Goal: Information Seeking & Learning: Check status

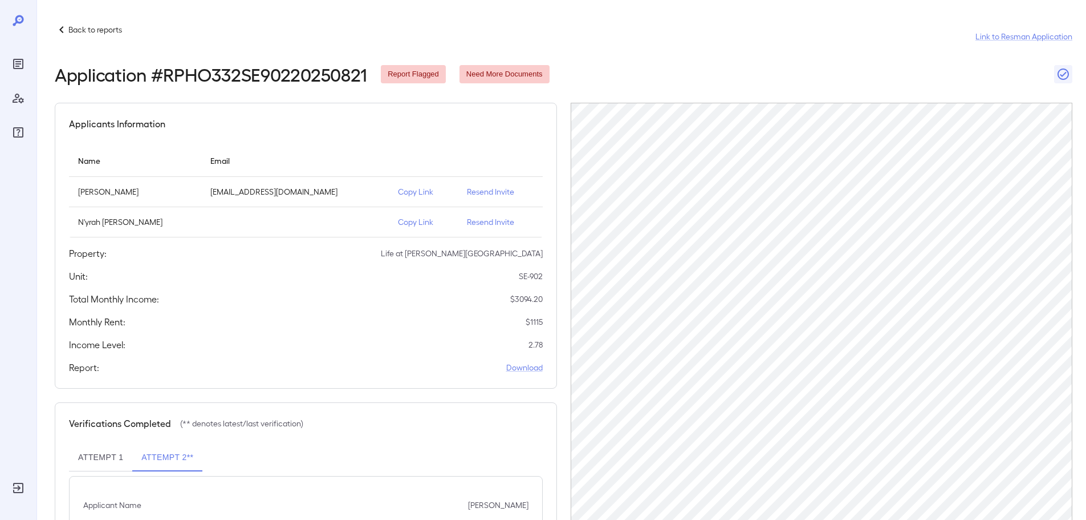
click at [71, 29] on p "Back to reports" at bounding box center [95, 29] width 54 height 11
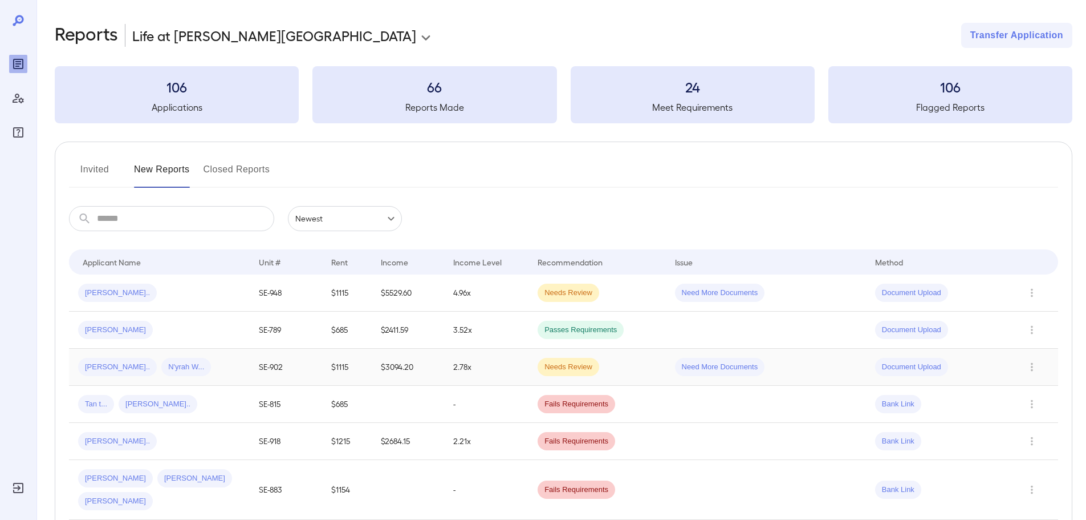
click at [495, 362] on td "2.78x" at bounding box center [486, 366] width 84 height 37
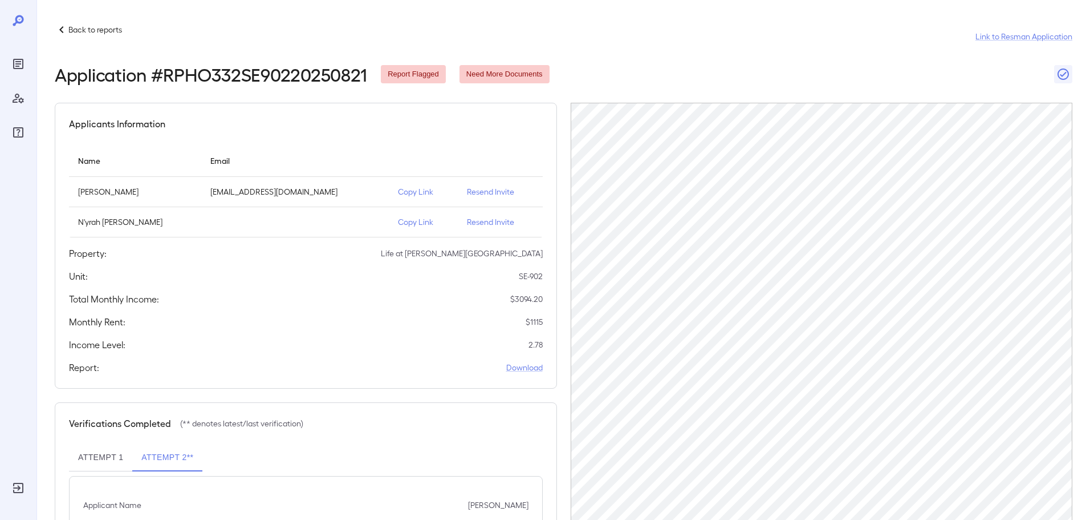
click at [70, 29] on p "Back to reports" at bounding box center [95, 29] width 54 height 11
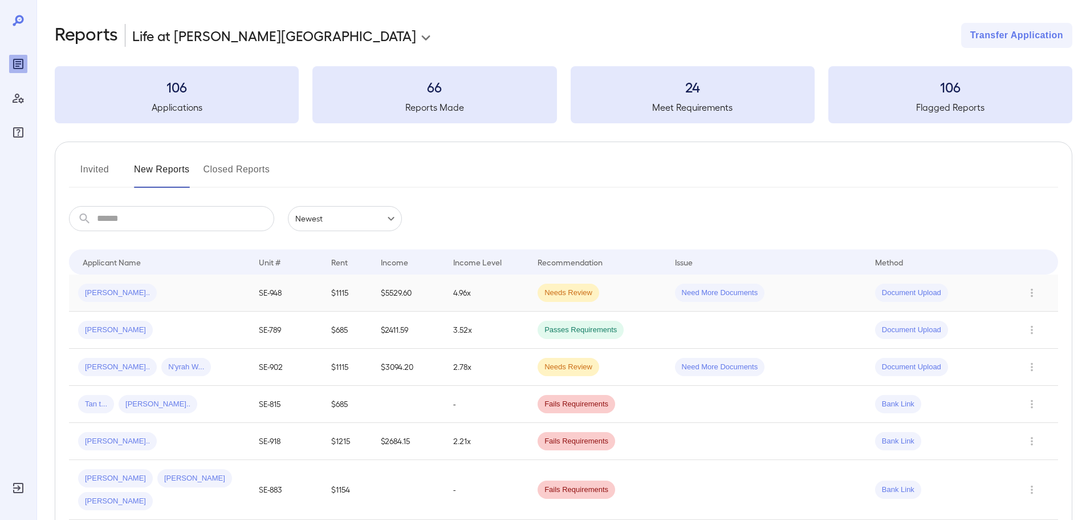
click at [246, 294] on td "[PERSON_NAME].." at bounding box center [159, 292] width 181 height 37
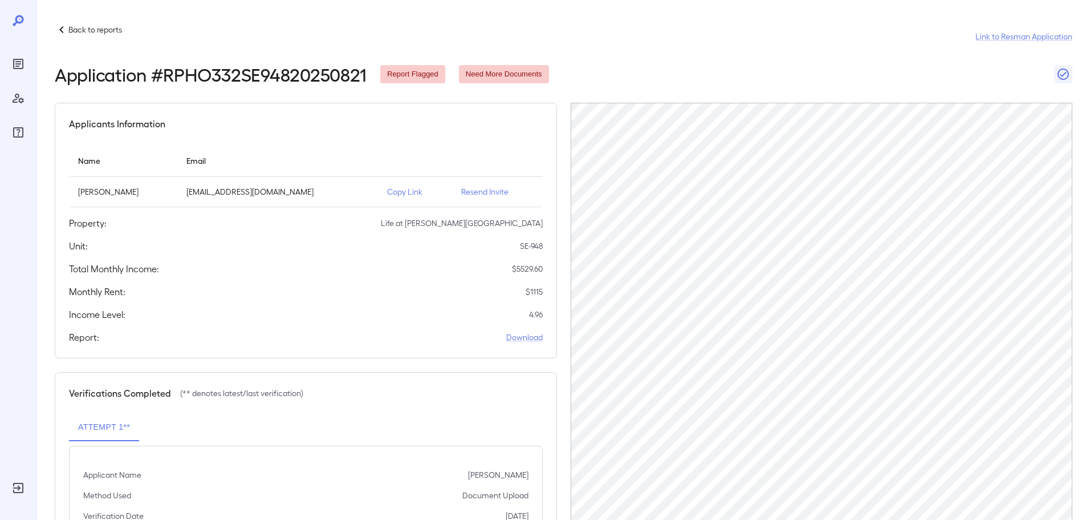
click at [82, 29] on p "Back to reports" at bounding box center [95, 29] width 54 height 11
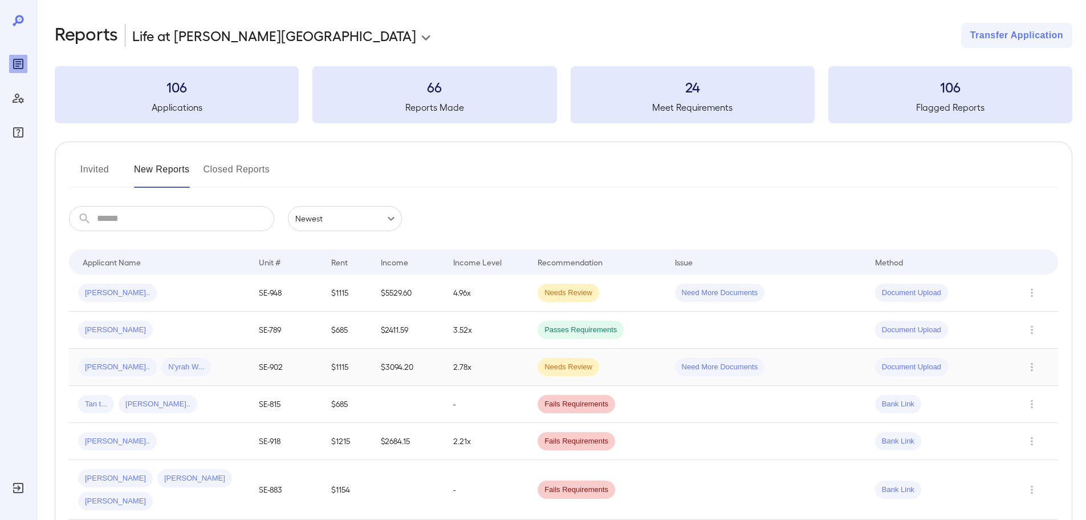
click at [264, 373] on td "SE-902" at bounding box center [286, 366] width 72 height 37
click at [275, 364] on td "SE-902" at bounding box center [286, 366] width 72 height 37
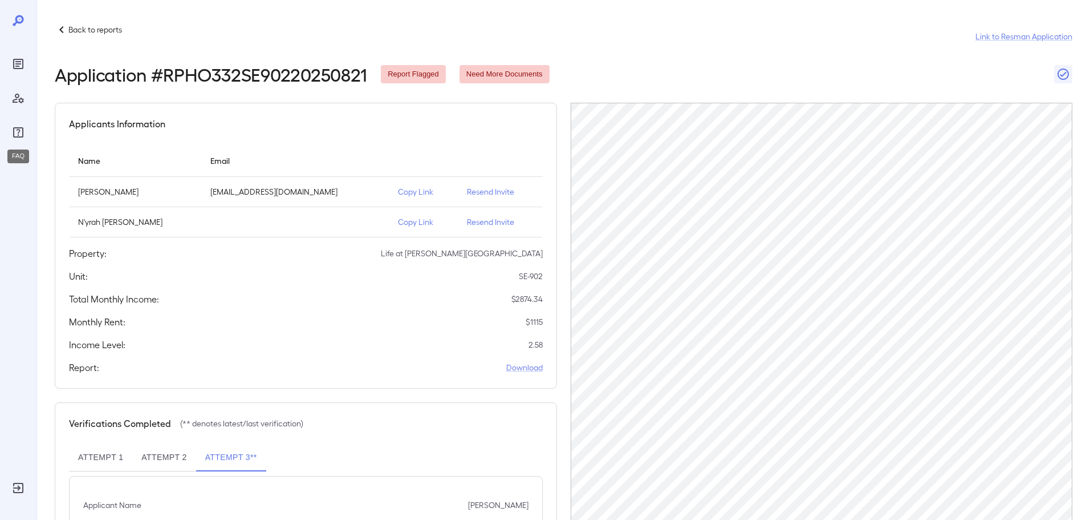
click at [12, 131] on icon "FAQ" at bounding box center [18, 132] width 14 height 14
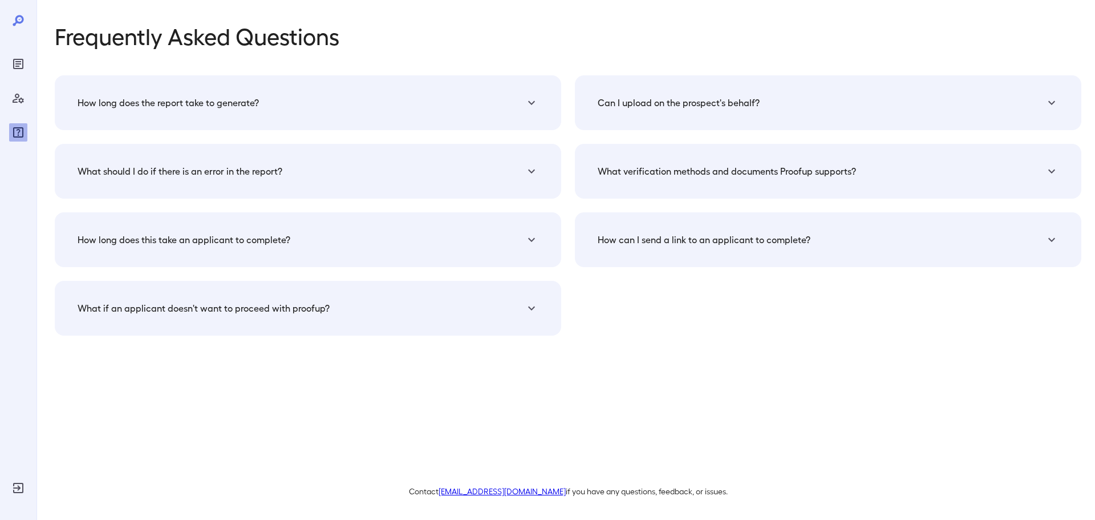
click at [144, 104] on h5 "How long does the report take to generate?" at bounding box center [168, 103] width 181 height 14
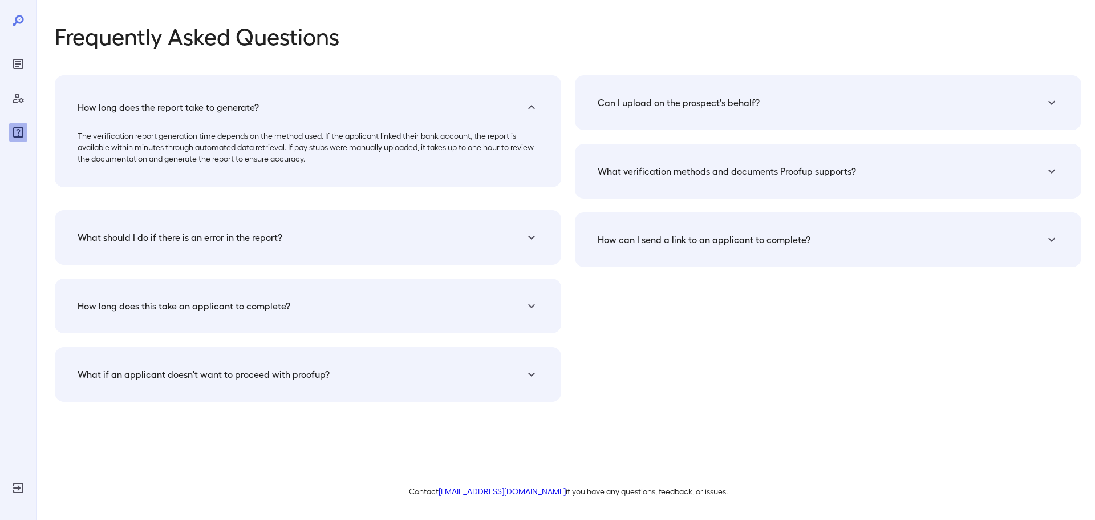
click at [144, 104] on h5 "How long does the report take to generate?" at bounding box center [168, 107] width 181 height 14
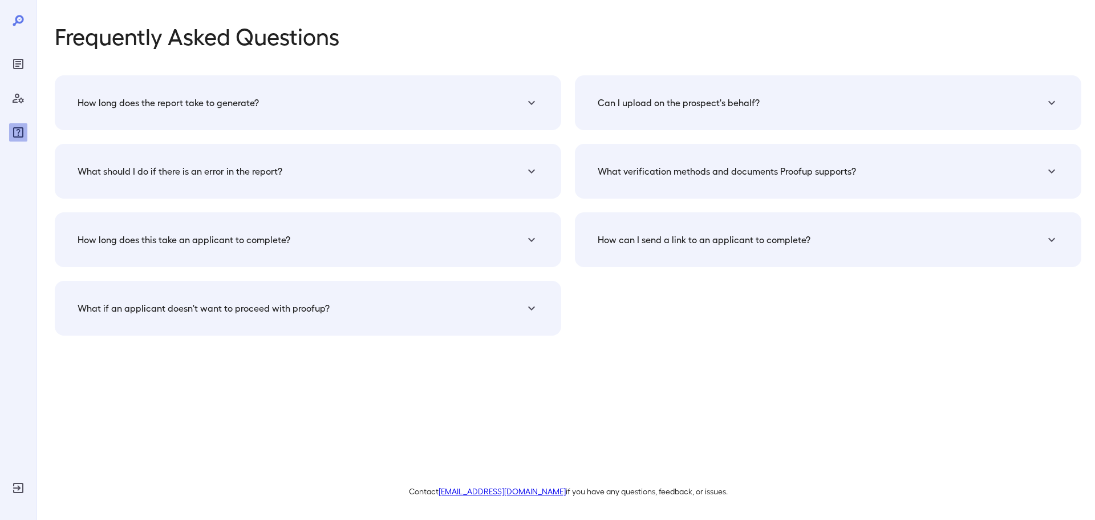
click at [160, 109] on h5 "What should I do if there is an error in the report?" at bounding box center [168, 103] width 181 height 14
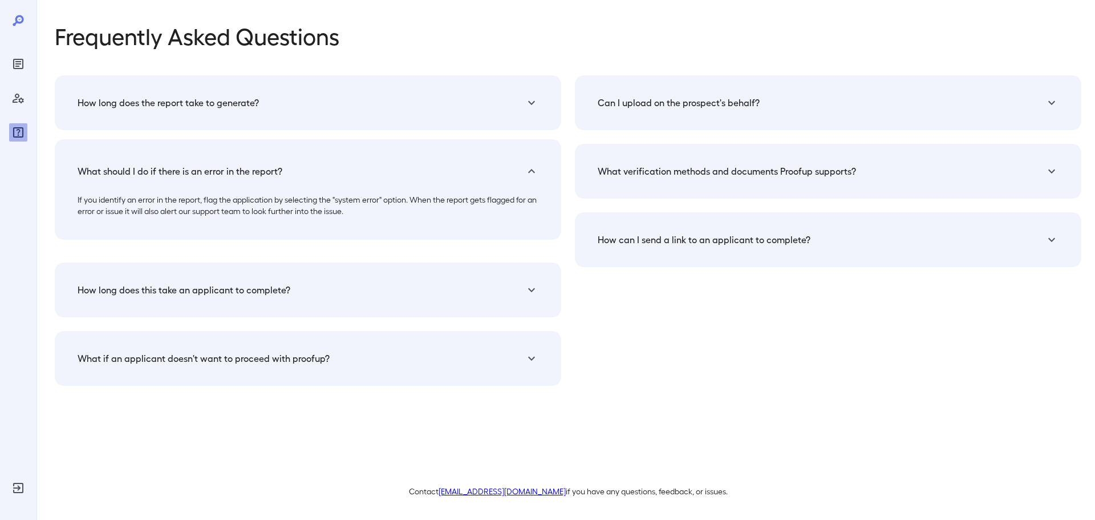
click at [160, 167] on h5 "What should I do if there is an error in the report?" at bounding box center [180, 171] width 205 height 14
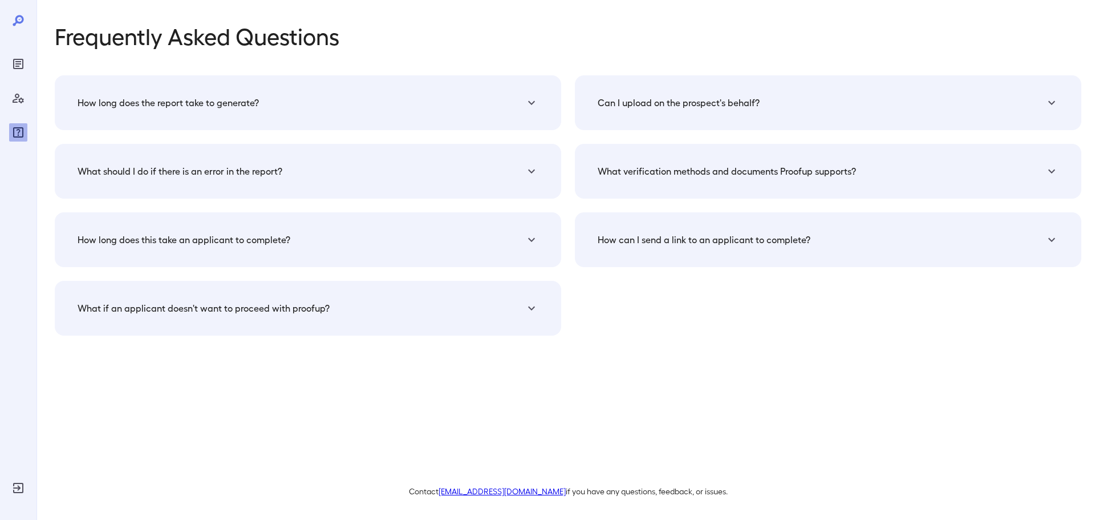
click at [259, 97] on h5 "Can I upload on the prospect's behalf?" at bounding box center [168, 103] width 181 height 14
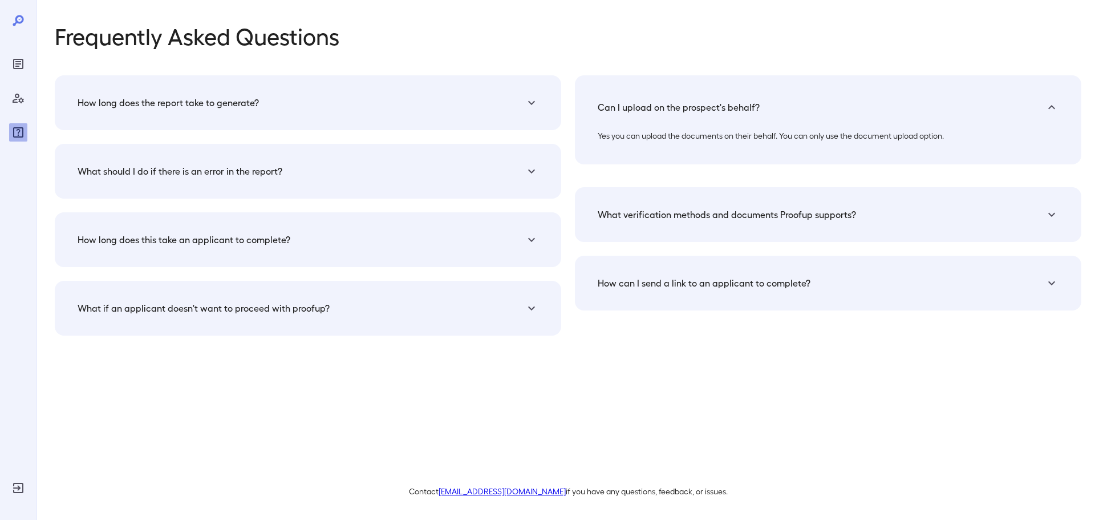
click at [652, 101] on h5 "Can I upload on the prospect's behalf?" at bounding box center [679, 107] width 162 height 14
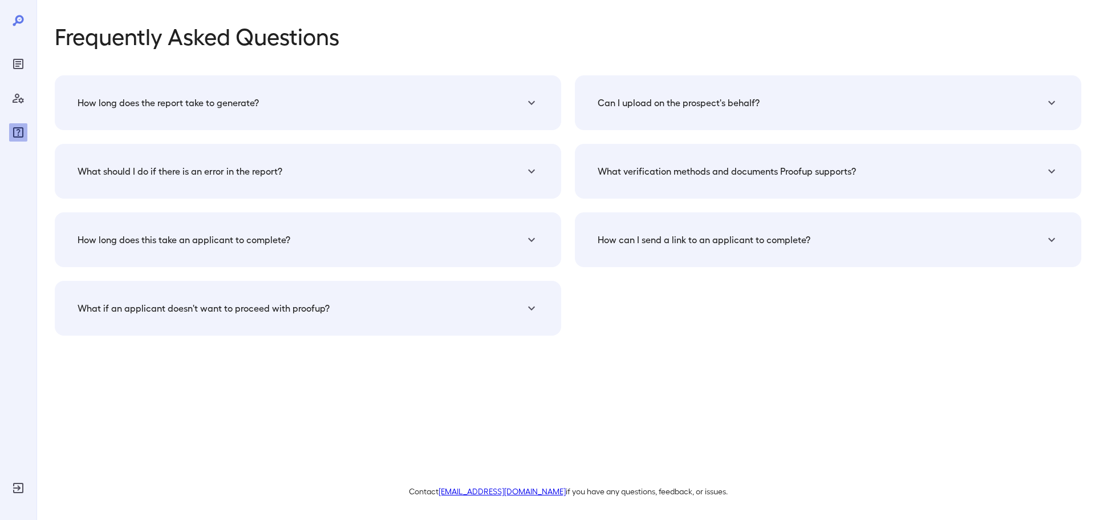
click at [259, 101] on h5 "Can I upload on the prospect's behalf?" at bounding box center [168, 103] width 181 height 14
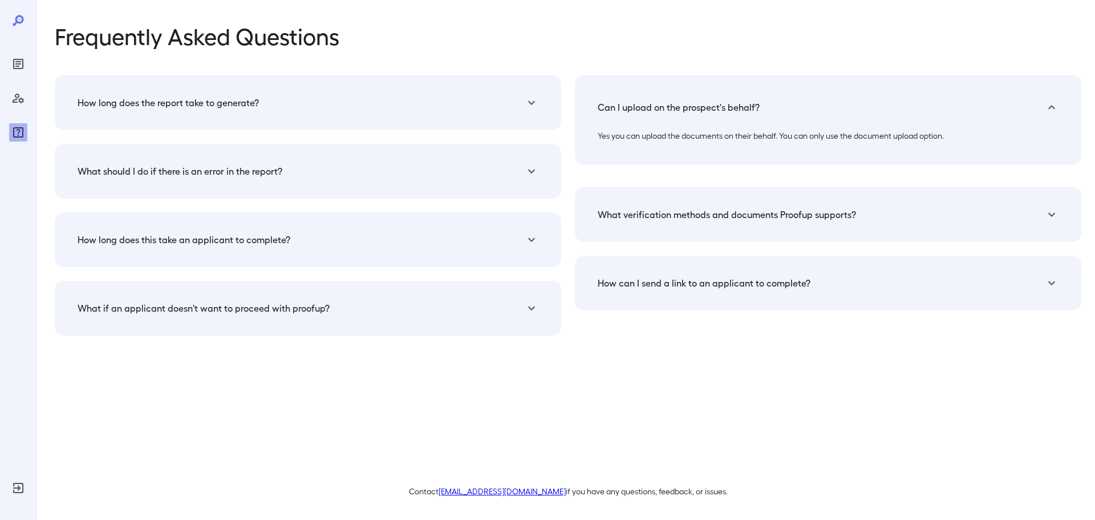
click at [652, 104] on h5 "Can I upload on the prospect's behalf?" at bounding box center [679, 107] width 162 height 14
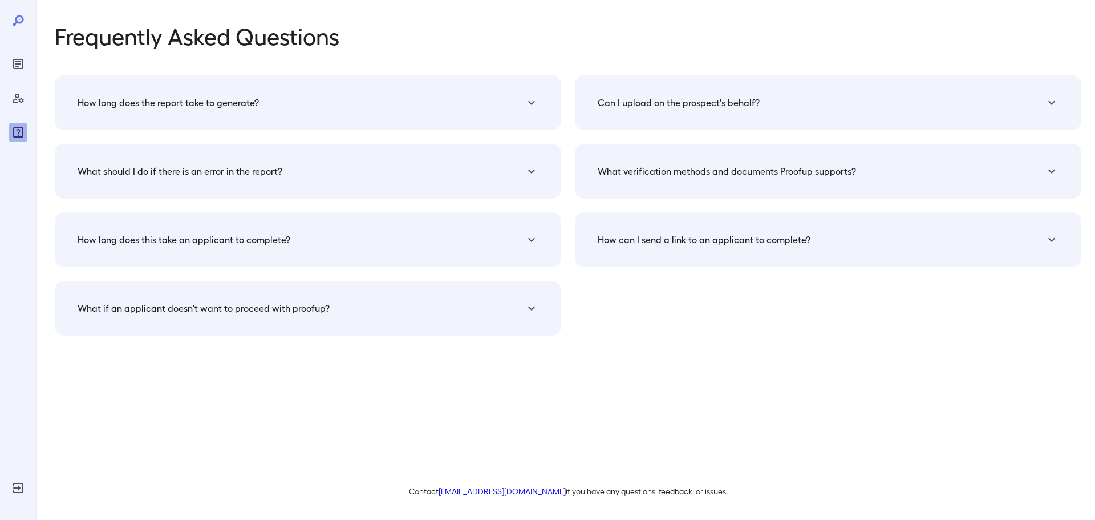
click at [259, 109] on h5 "What verification methods and documents Proofup supports?" at bounding box center [168, 103] width 181 height 14
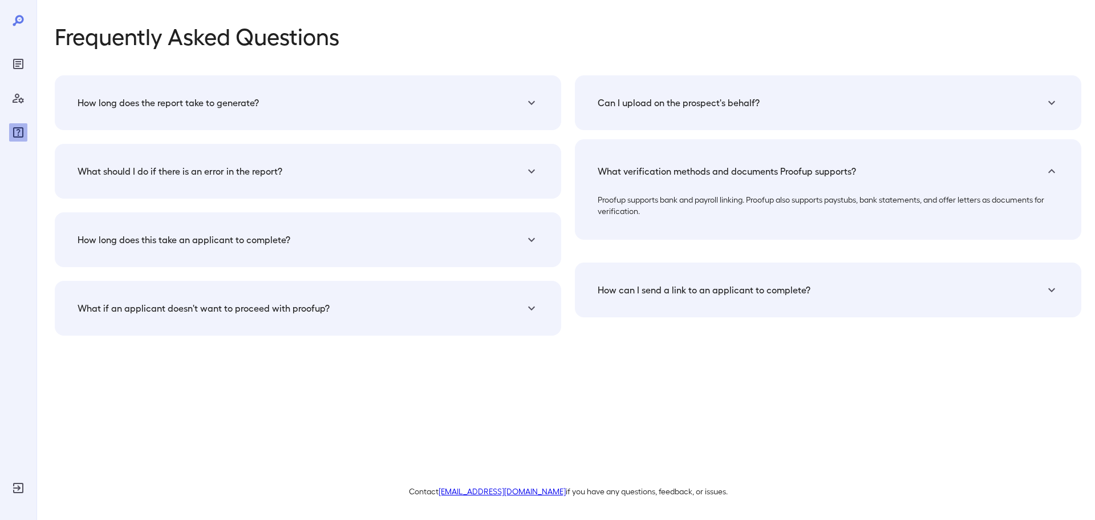
click at [655, 175] on h5 "What verification methods and documents Proofup supports?" at bounding box center [727, 171] width 258 height 14
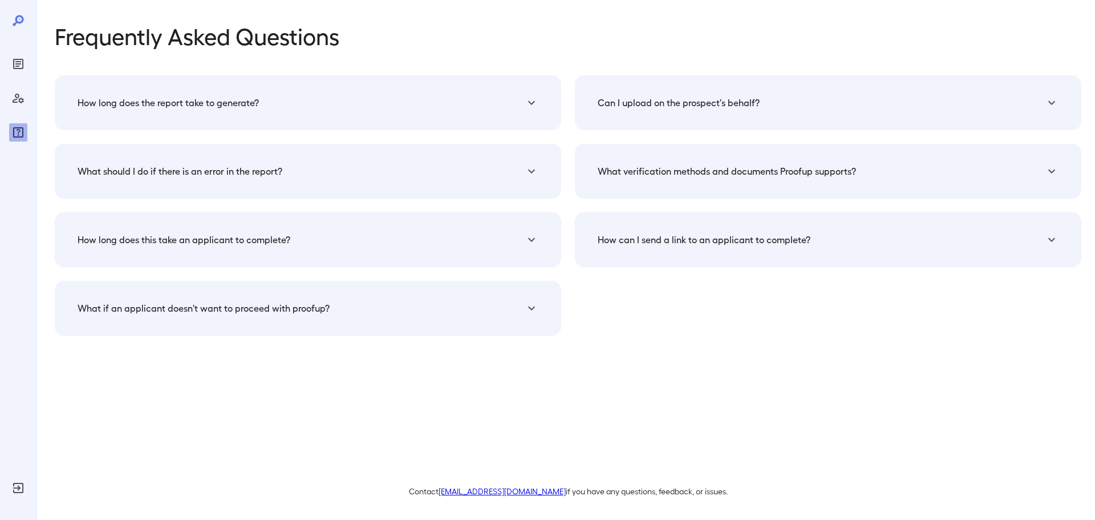
click at [259, 109] on h5 "How can I send a link to an applicant to complete?" at bounding box center [168, 103] width 181 height 14
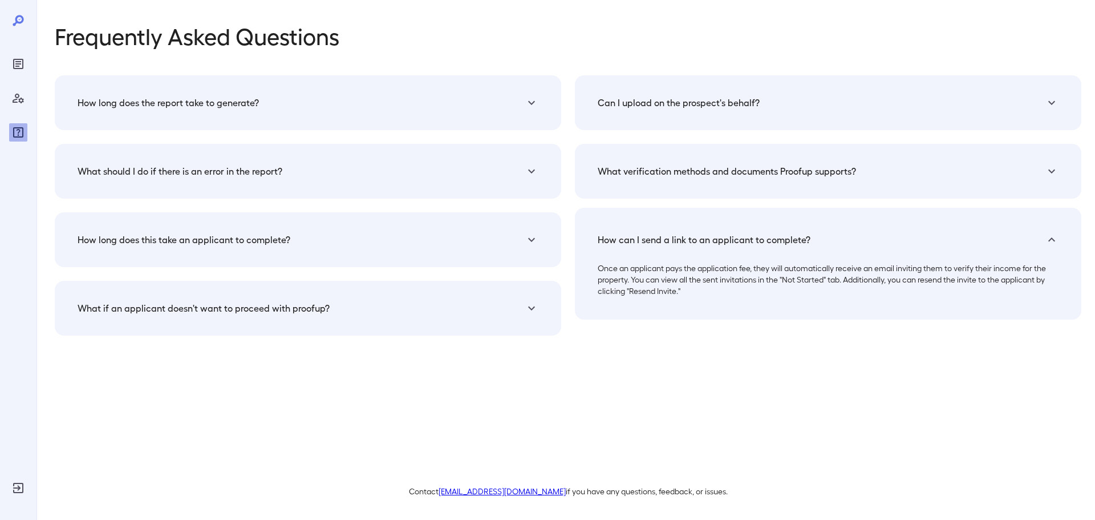
click at [643, 243] on h5 "How can I send a link to an applicant to complete?" at bounding box center [704, 240] width 213 height 14
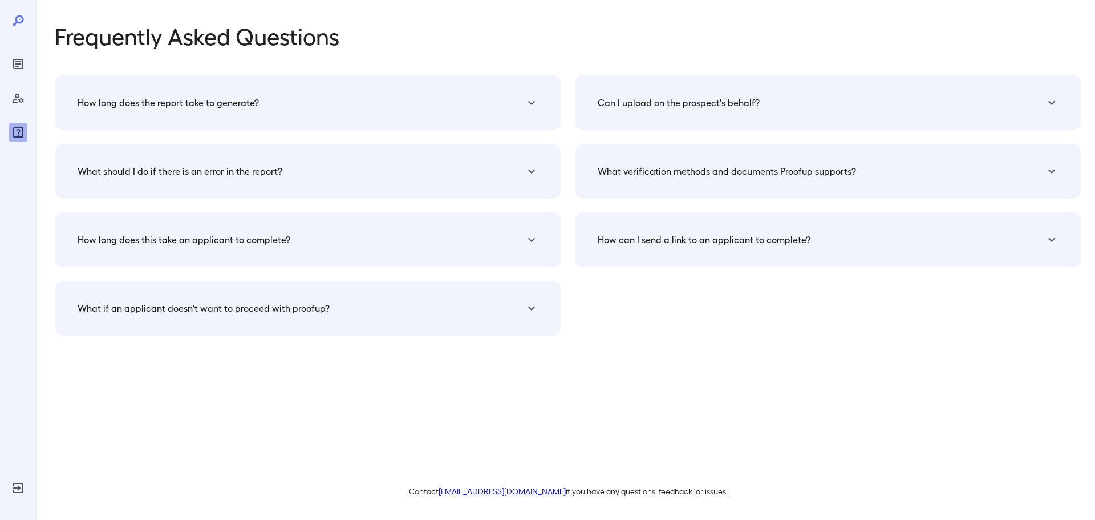
click at [310, 323] on div "What if an applicant doesn't want to proceed with proofup? The applicant must v…" at bounding box center [308, 308] width 506 height 55
click at [323, 109] on div "What if an applicant doesn't want to proceed with proofup?" at bounding box center [301, 103] width 447 height 14
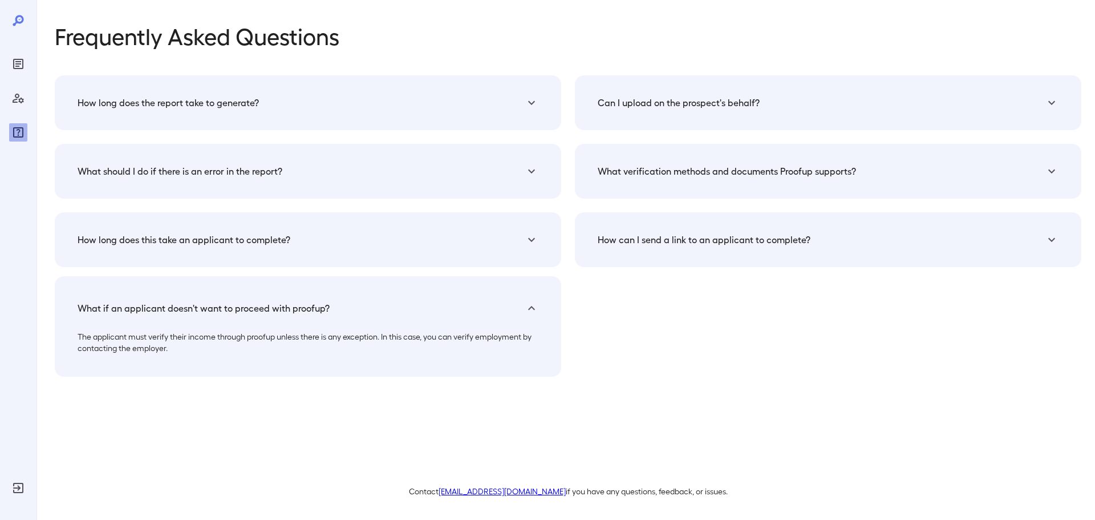
click at [323, 309] on div "What if an applicant doesn't want to proceed with proofup?" at bounding box center [301, 308] width 447 height 14
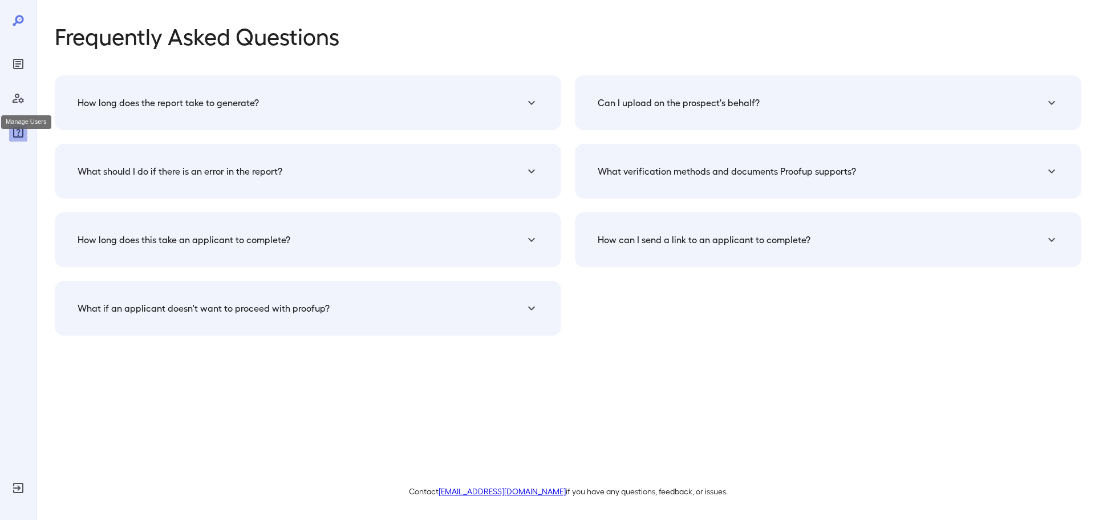
click at [15, 98] on icon "Manage Users" at bounding box center [18, 98] width 14 height 14
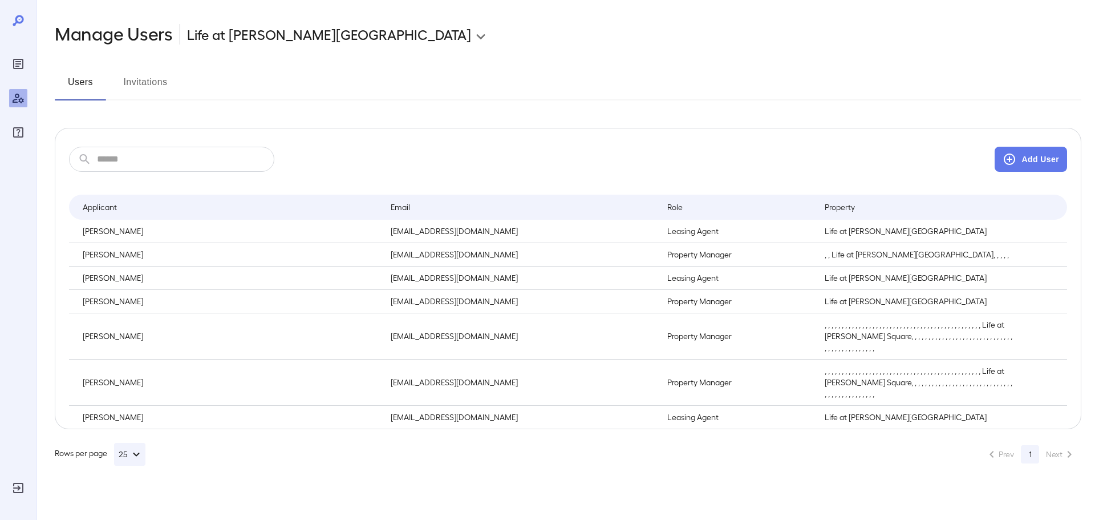
drag, startPoint x: 10, startPoint y: 72, endPoint x: 18, endPoint y: 68, distance: 8.9
click at [11, 72] on div "Reports" at bounding box center [18, 64] width 18 height 18
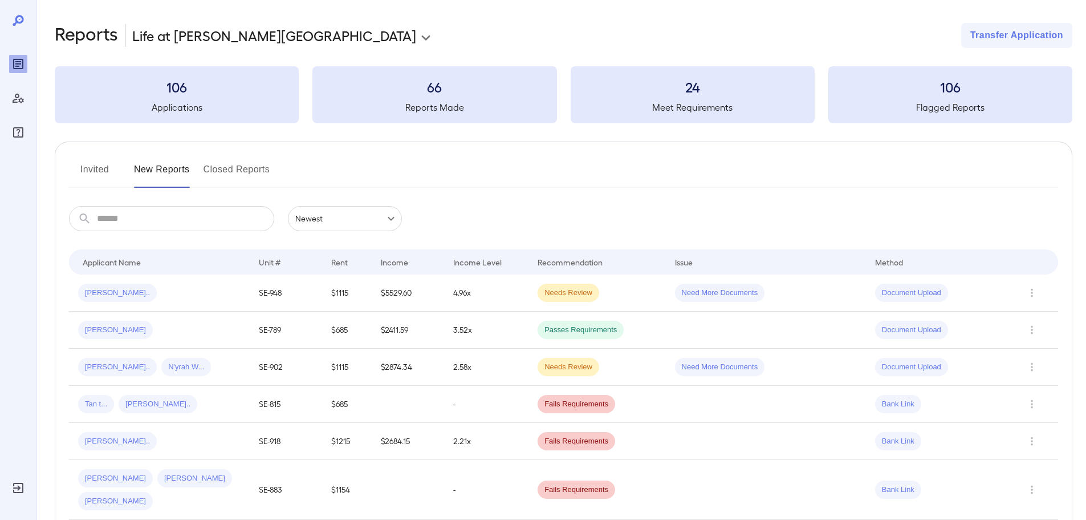
click at [19, 19] on icon at bounding box center [18, 21] width 14 height 14
click at [193, 378] on td "Jamika A... N'yrah W..." at bounding box center [159, 366] width 181 height 37
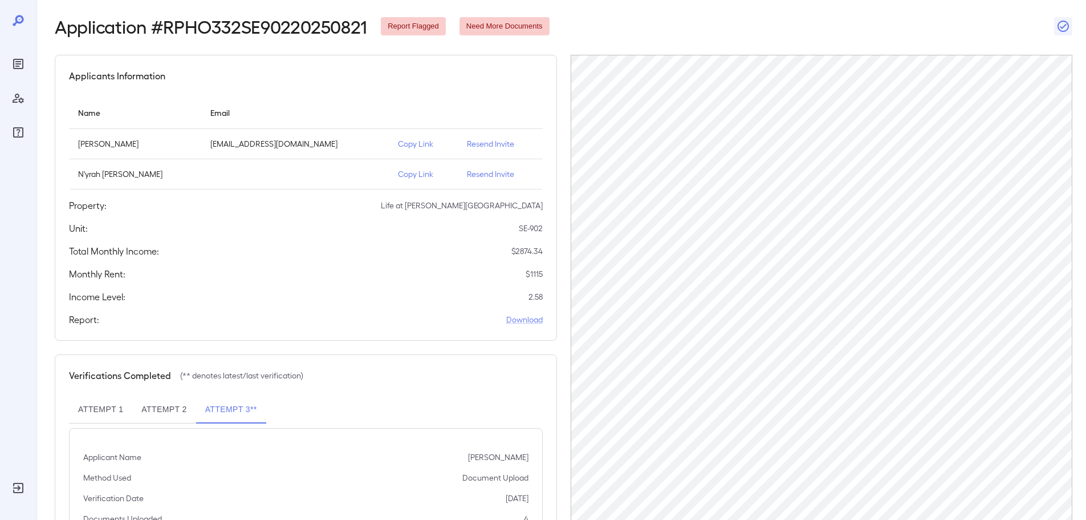
scroll to position [31, 0]
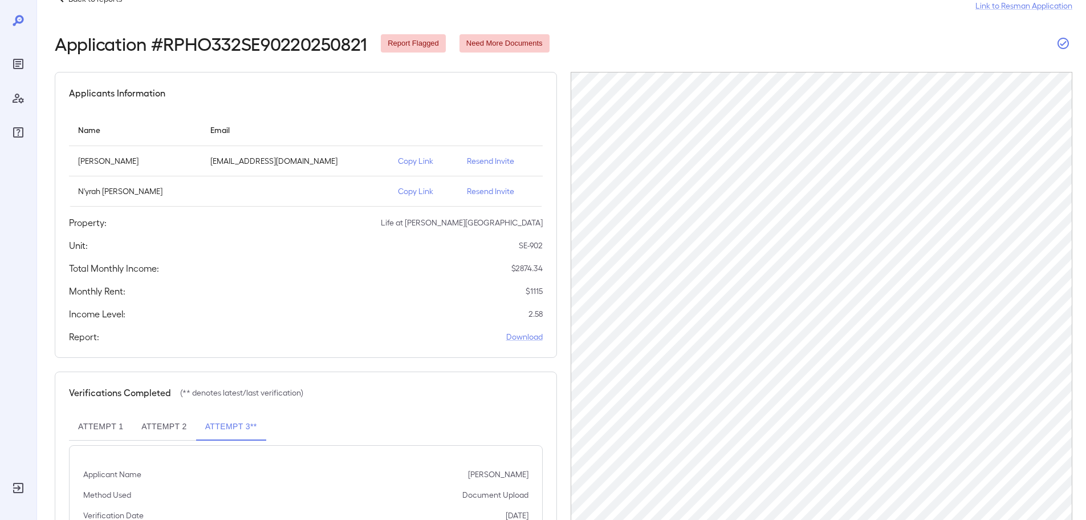
click at [1064, 43] on icon "button" at bounding box center [1064, 43] width 14 height 14
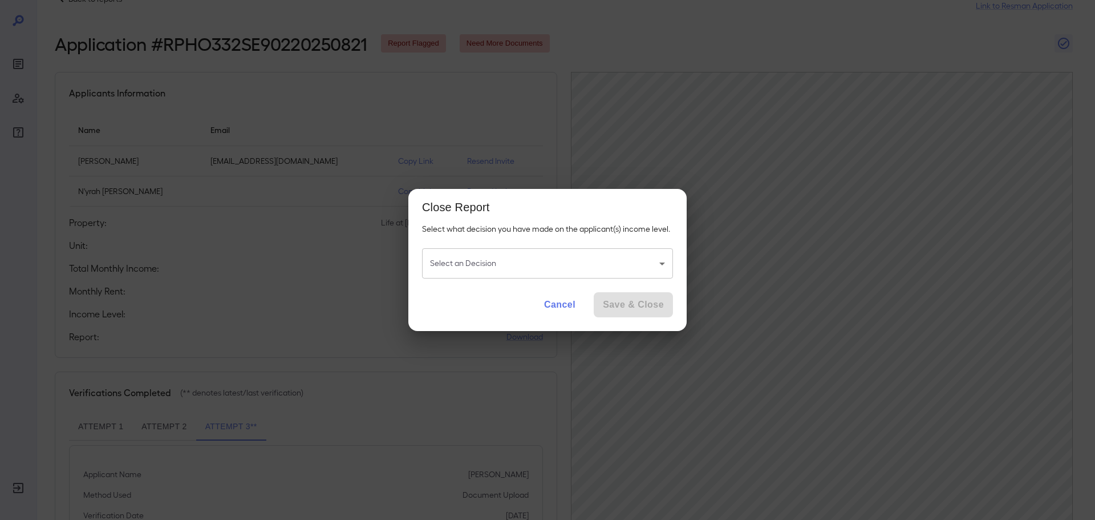
click at [555, 307] on button "Cancel" at bounding box center [560, 304] width 50 height 25
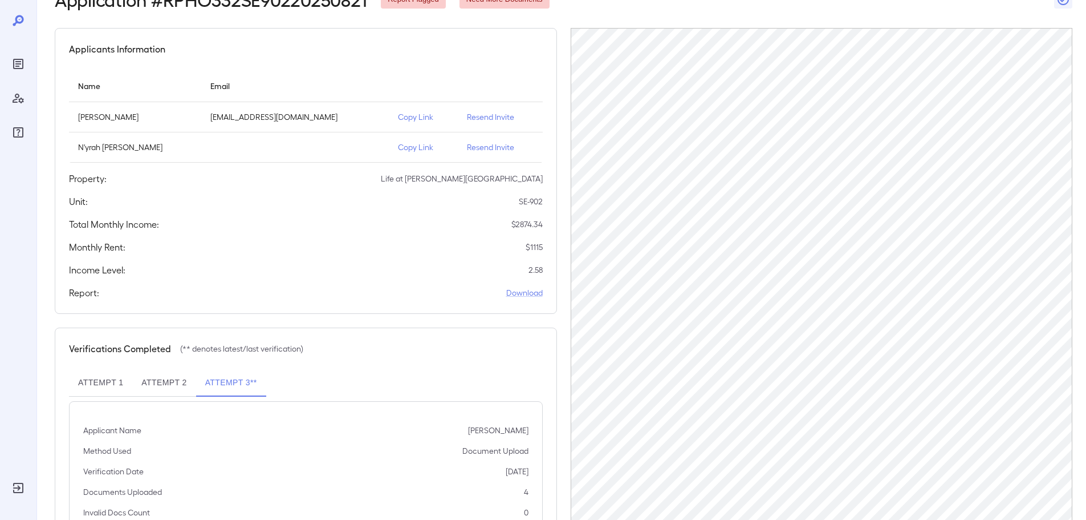
scroll to position [0, 0]
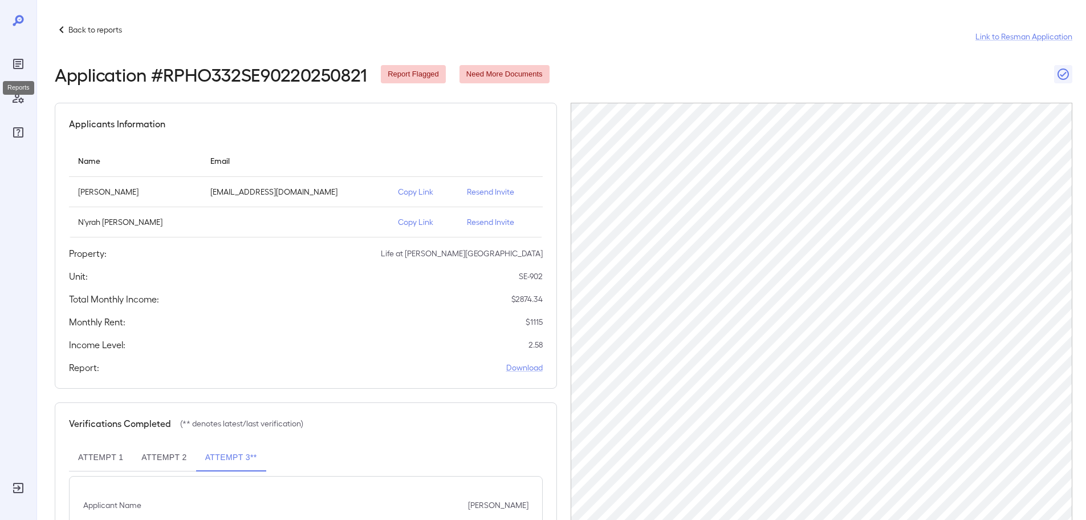
click at [23, 64] on icon "Reports" at bounding box center [18, 64] width 10 height 10
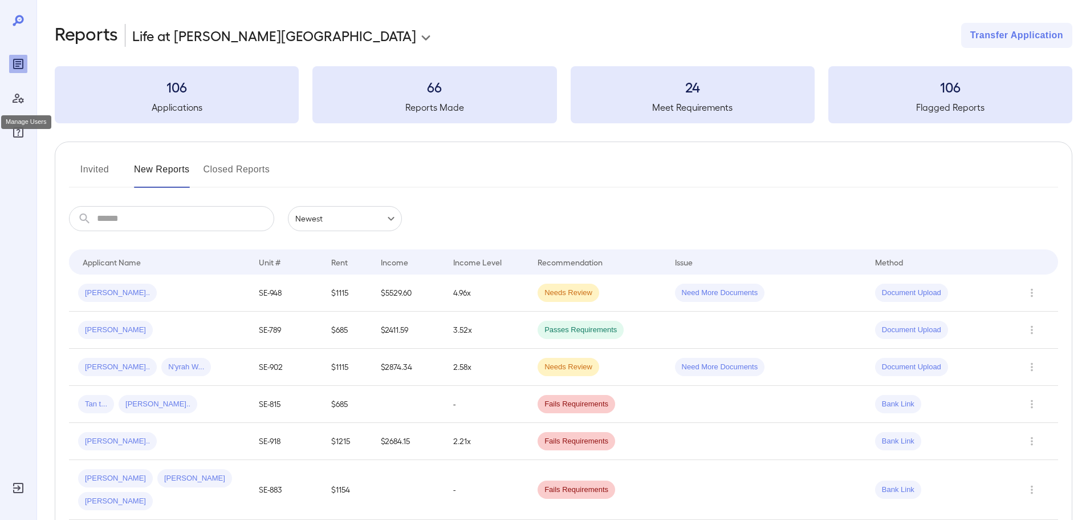
click at [22, 103] on icon "Manage Users" at bounding box center [18, 98] width 14 height 14
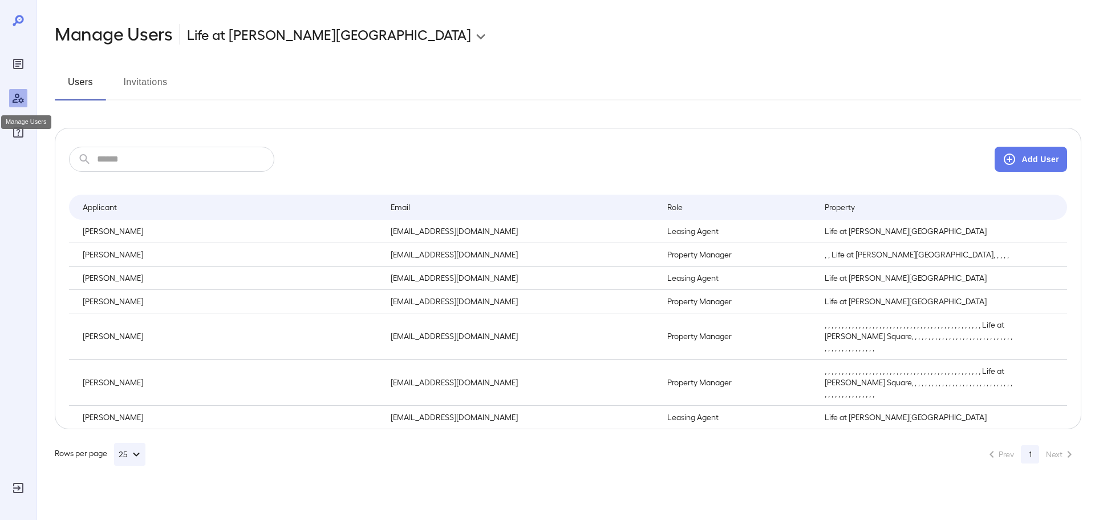
click at [21, 129] on div "Manage Users" at bounding box center [26, 118] width 52 height 23
click at [17, 133] on icon "FAQ" at bounding box center [18, 132] width 14 height 14
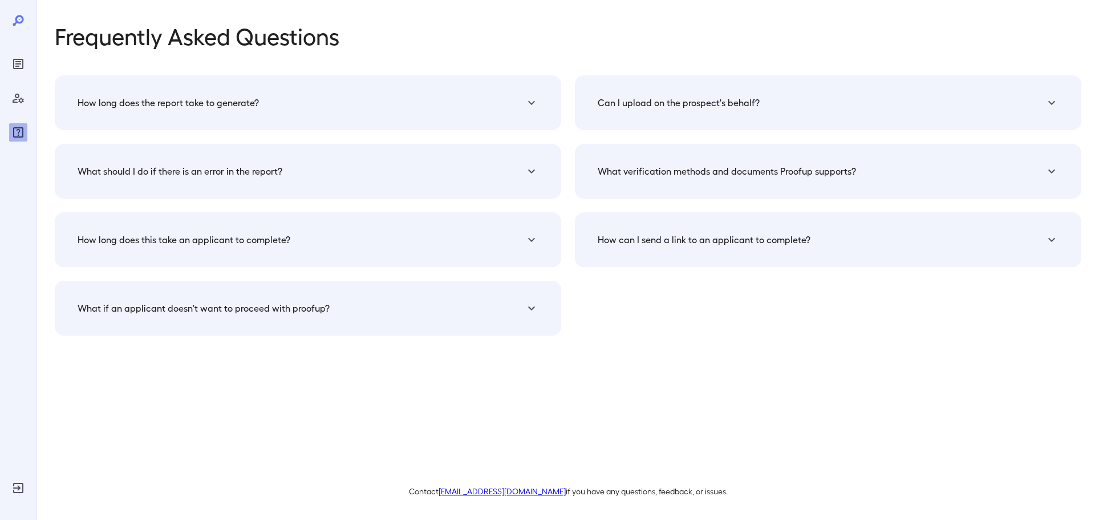
click at [15, 19] on icon at bounding box center [18, 21] width 14 height 14
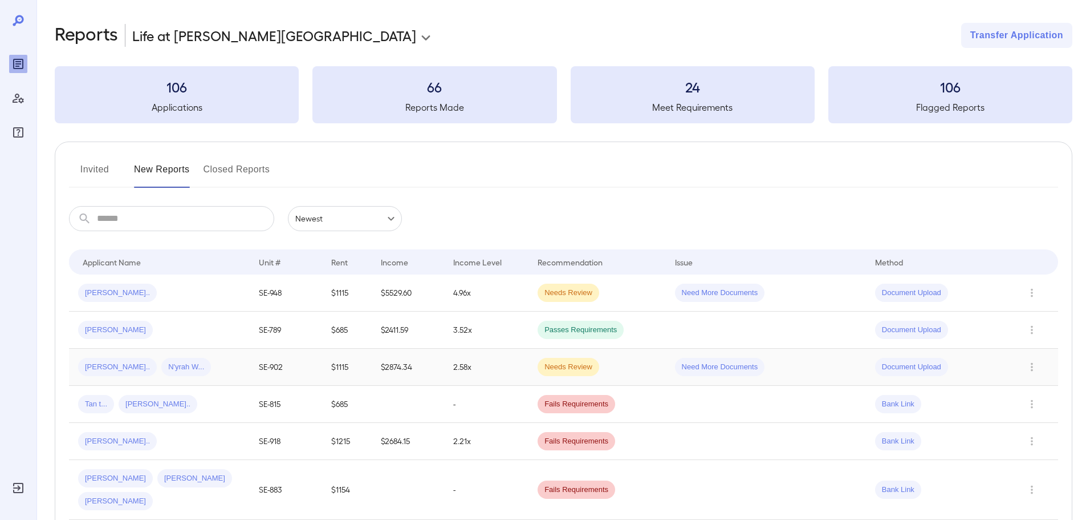
click at [473, 365] on td "2.58x" at bounding box center [486, 366] width 84 height 37
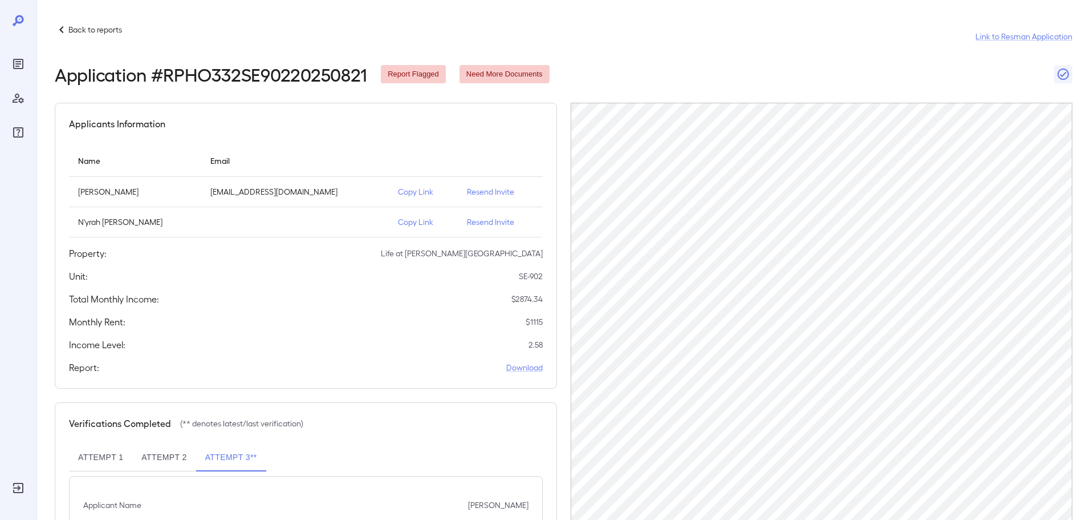
click at [74, 30] on p "Back to reports" at bounding box center [95, 29] width 54 height 11
